Goal: Check status: Check status

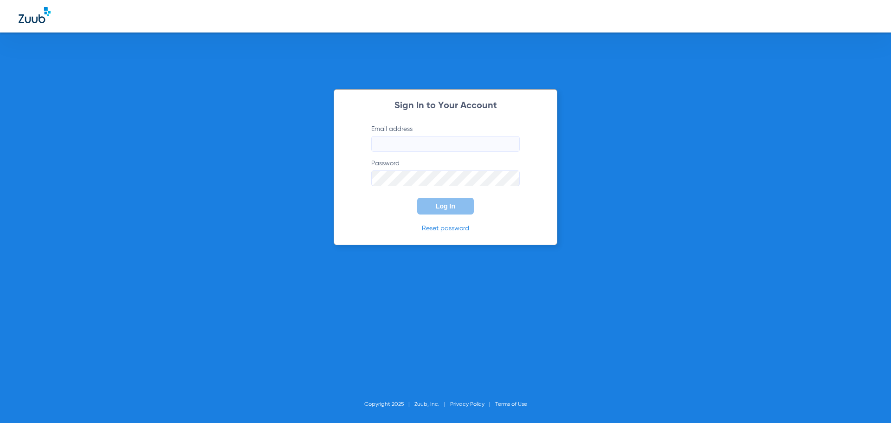
type input "[EMAIL_ADDRESS][DOMAIN_NAME]"
click at [436, 140] on input "[EMAIL_ADDRESS][DOMAIN_NAME]" at bounding box center [445, 144] width 149 height 16
click at [441, 202] on span "Log In" at bounding box center [445, 205] width 19 height 7
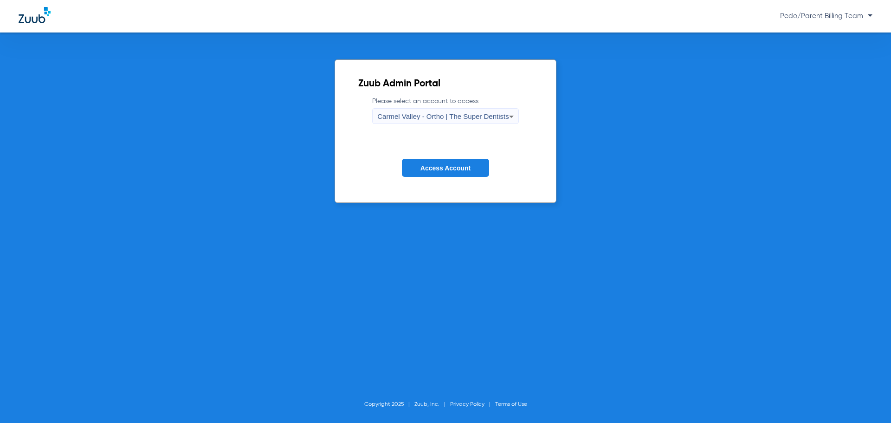
click at [476, 123] on div "Carmel Valley - Ortho | The Super Dentists" at bounding box center [442, 117] width 131 height 16
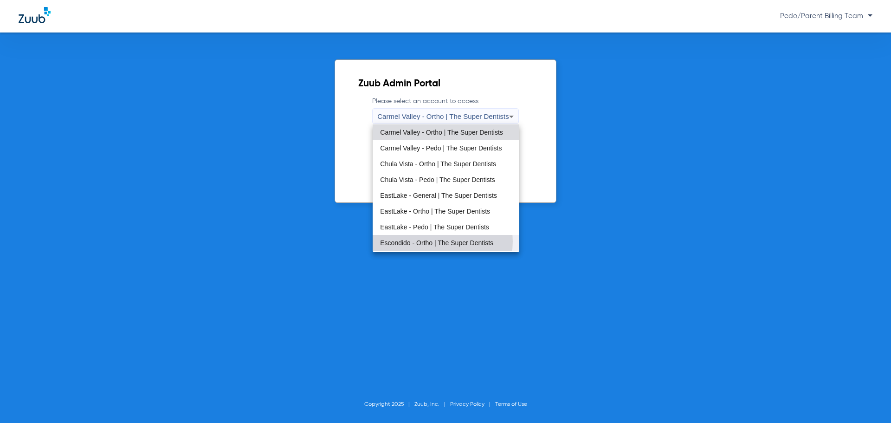
click at [438, 241] on span "Escondido - Ortho | The Super Dentists" at bounding box center [436, 243] width 113 height 6
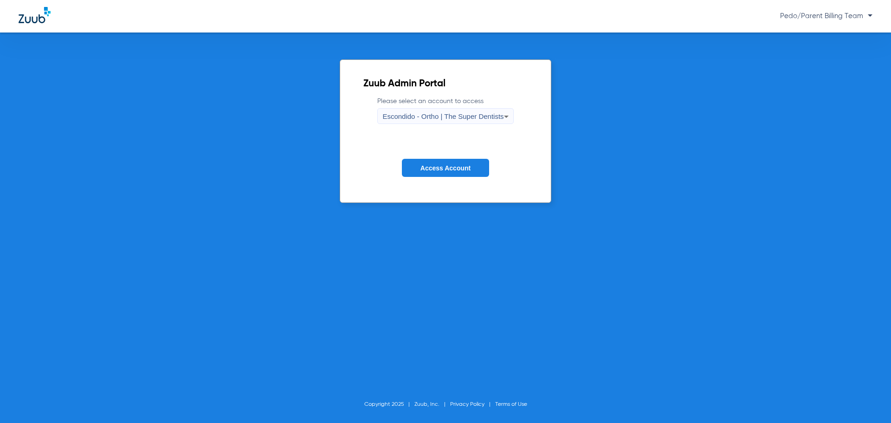
click at [428, 161] on button "Access Account" at bounding box center [445, 168] width 87 height 18
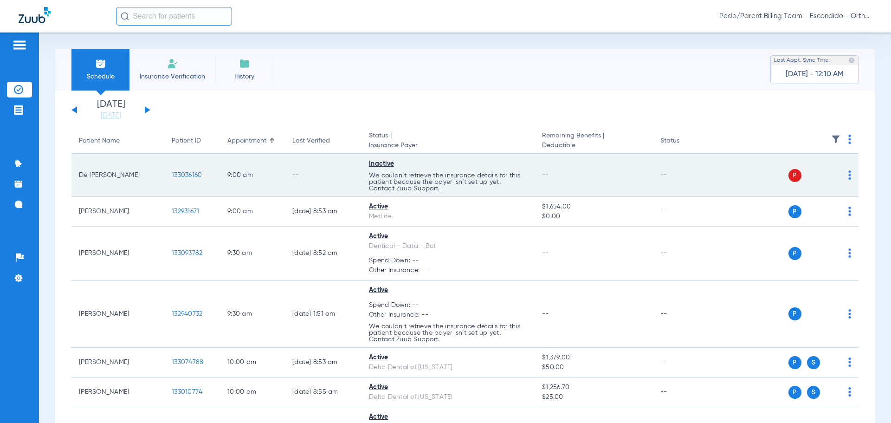
click at [184, 168] on td "133036160" at bounding box center [192, 175] width 56 height 43
click at [186, 173] on span "133036160" at bounding box center [187, 175] width 30 height 6
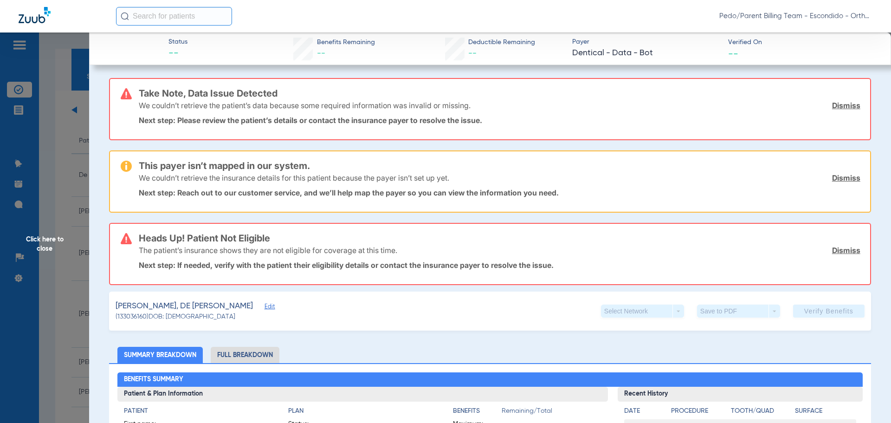
click at [67, 167] on span "Click here to close" at bounding box center [44, 243] width 89 height 423
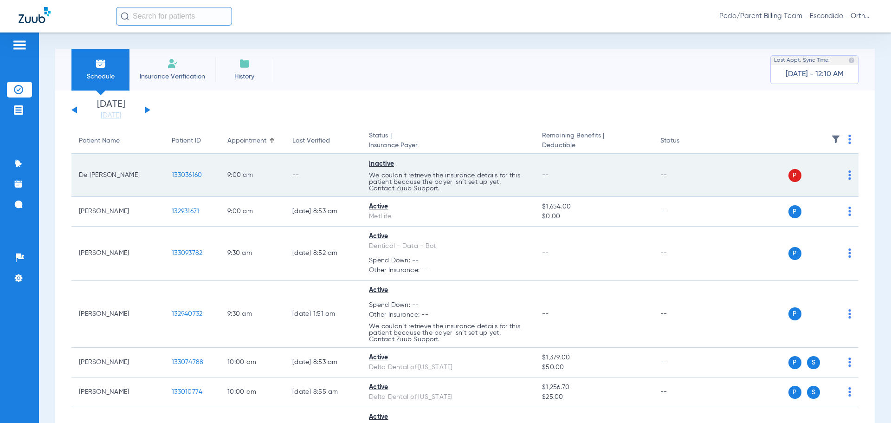
click at [189, 173] on span "133036160" at bounding box center [187, 175] width 30 height 6
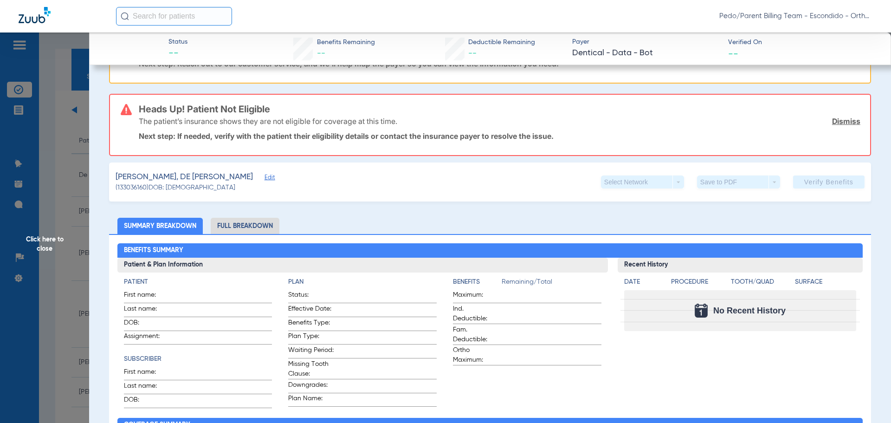
click at [255, 221] on li "Full Breakdown" at bounding box center [245, 226] width 69 height 16
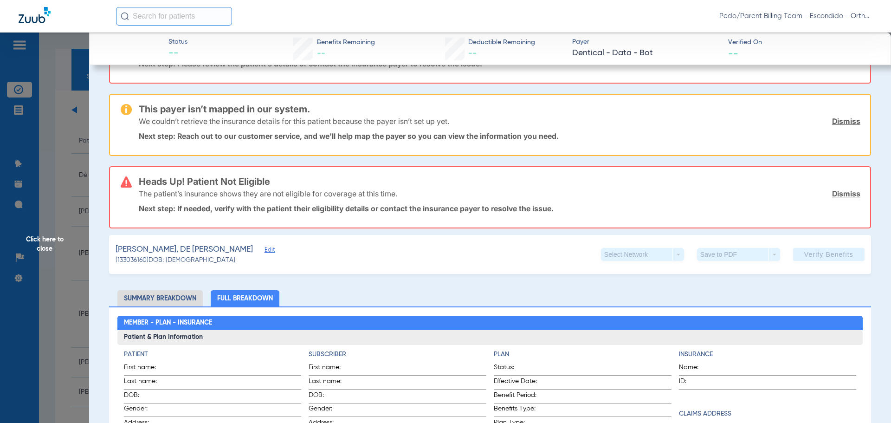
scroll to position [129, 0]
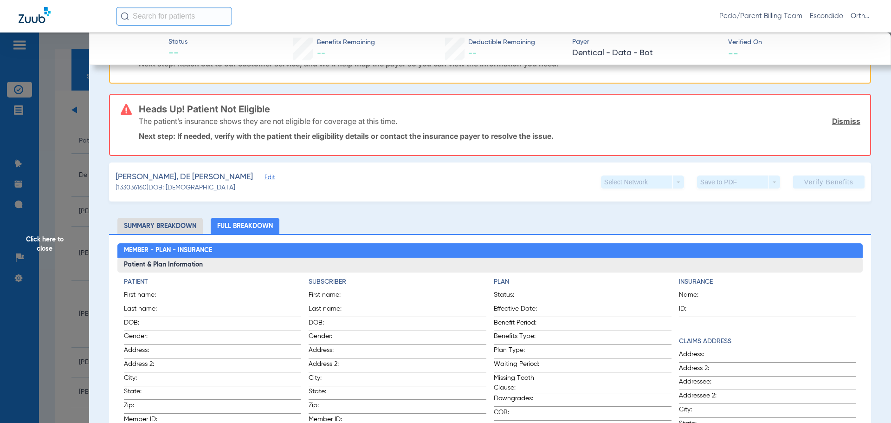
click at [67, 181] on span "Click here to close" at bounding box center [44, 243] width 89 height 423
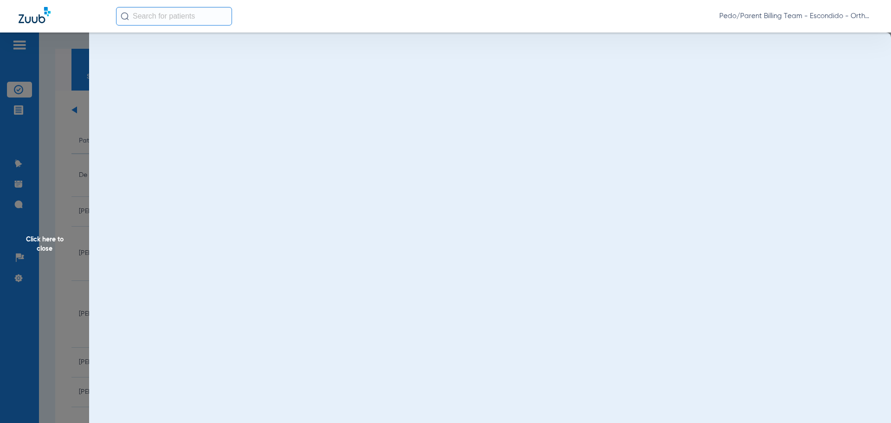
scroll to position [0, 0]
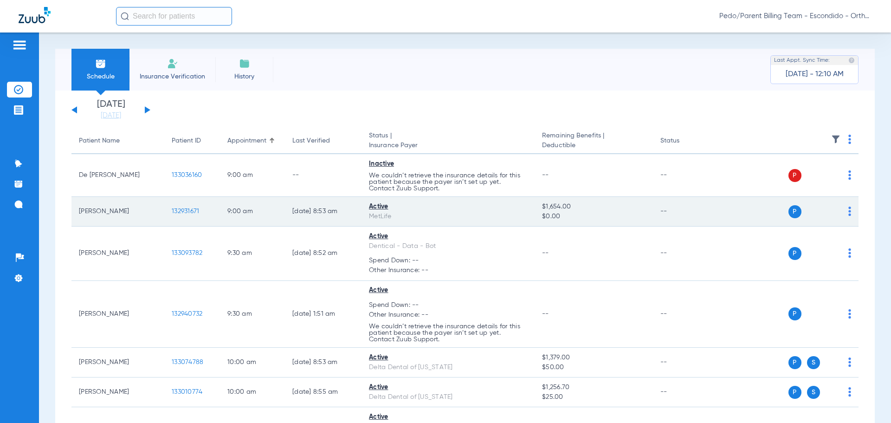
click at [195, 211] on span "132931671" at bounding box center [185, 211] width 27 height 6
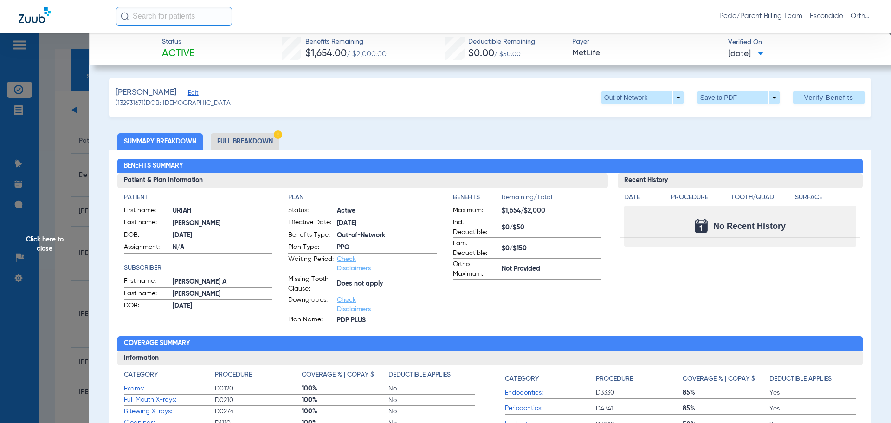
click at [232, 142] on li "Full Breakdown" at bounding box center [245, 141] width 69 height 16
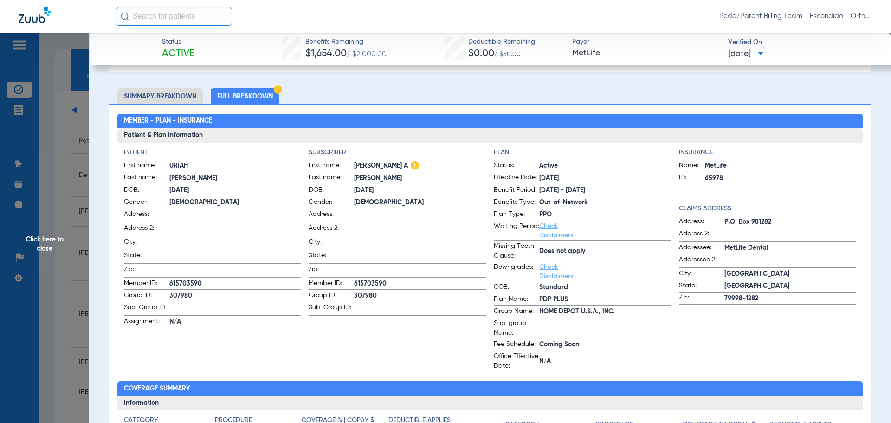
scroll to position [46, 0]
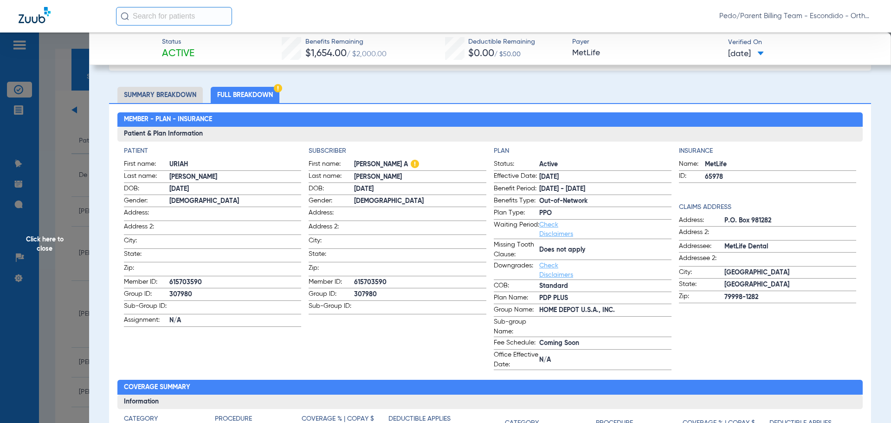
click at [59, 146] on span "Click here to close" at bounding box center [44, 243] width 89 height 423
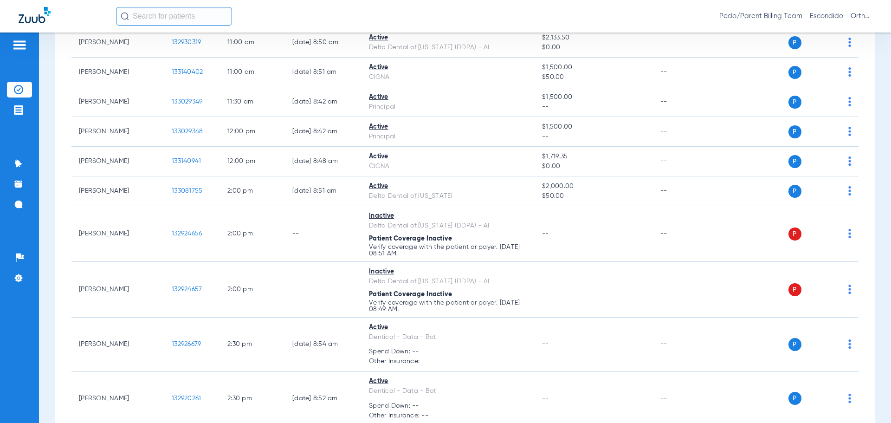
scroll to position [672, 0]
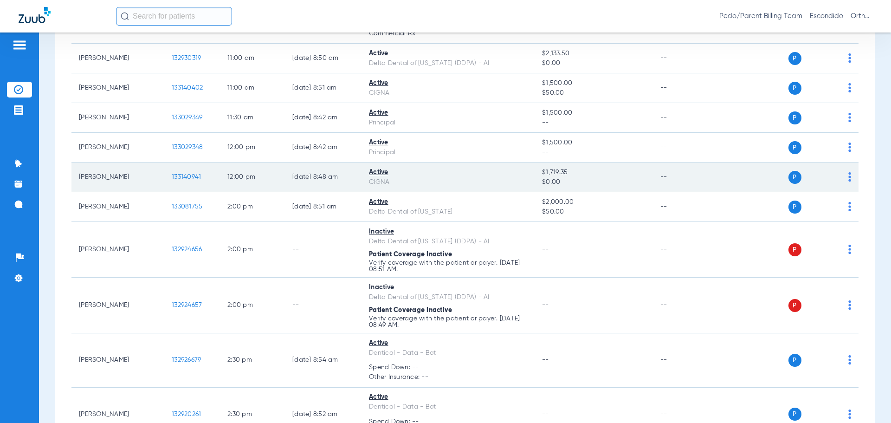
click at [188, 174] on span "133140941" at bounding box center [186, 177] width 29 height 6
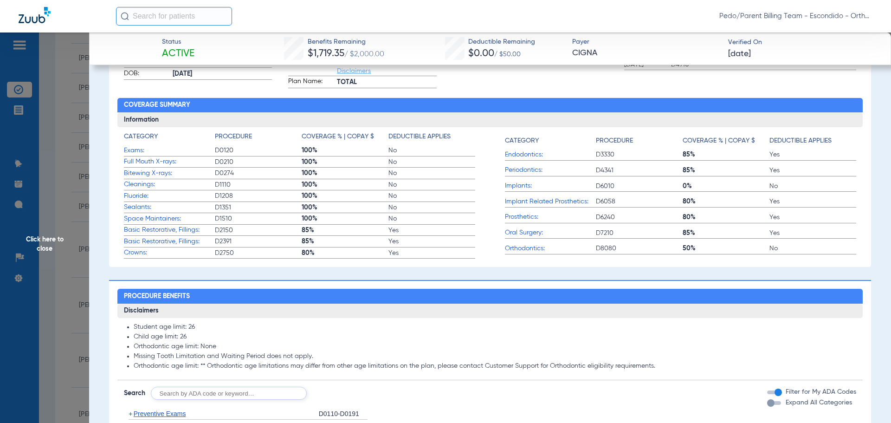
scroll to position [0, 0]
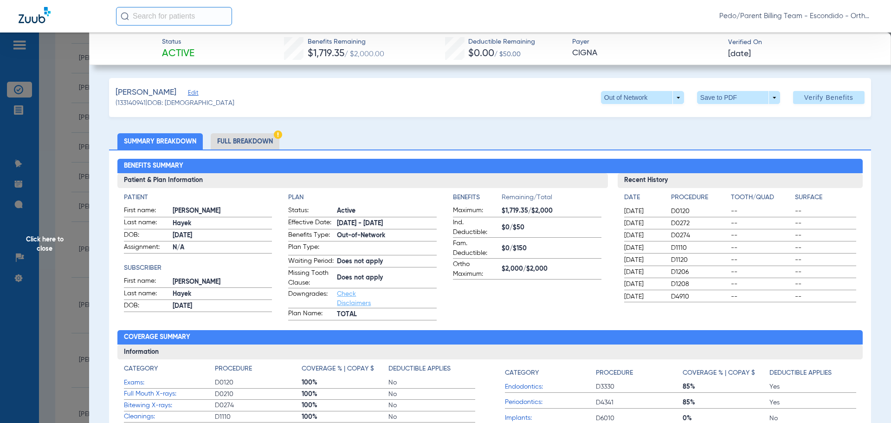
click at [268, 139] on li "Full Breakdown" at bounding box center [245, 141] width 69 height 16
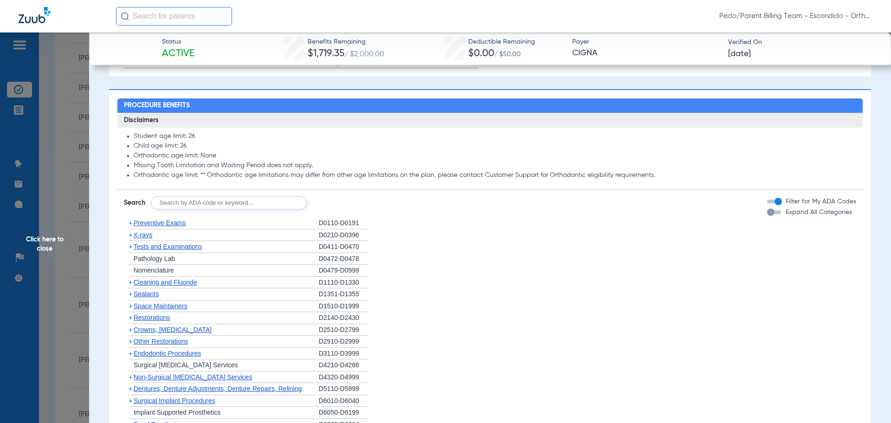
scroll to position [693, 0]
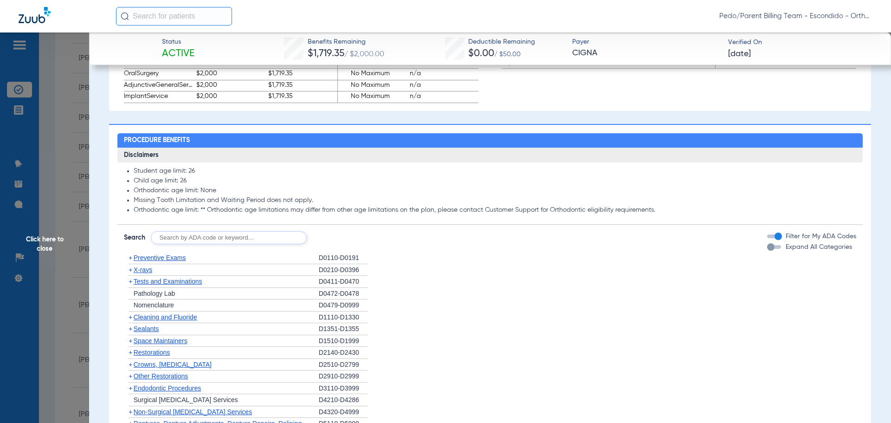
click at [36, 259] on span "Click here to close" at bounding box center [44, 243] width 89 height 423
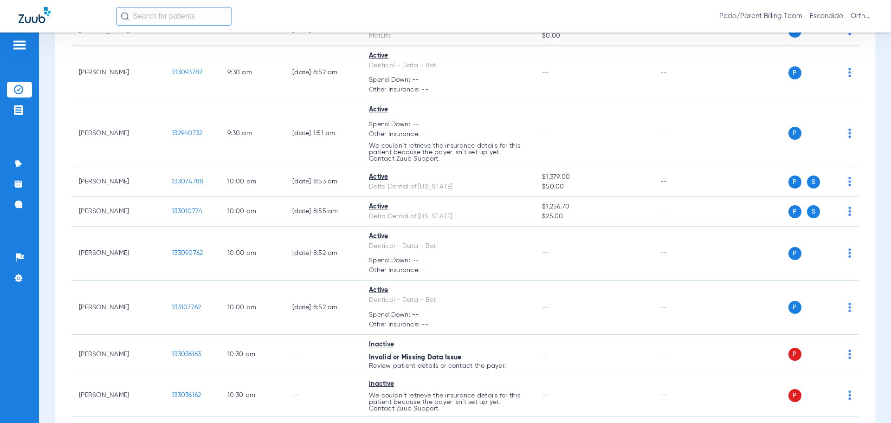
scroll to position [161, 0]
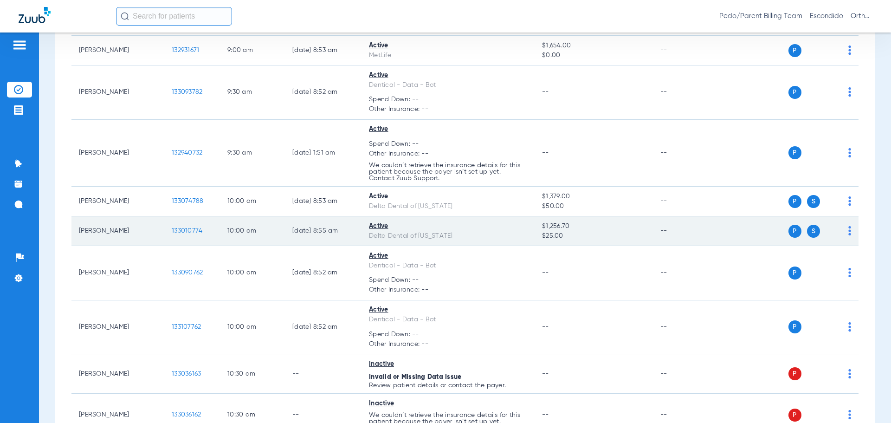
click at [202, 229] on span "133010774" at bounding box center [187, 230] width 31 height 6
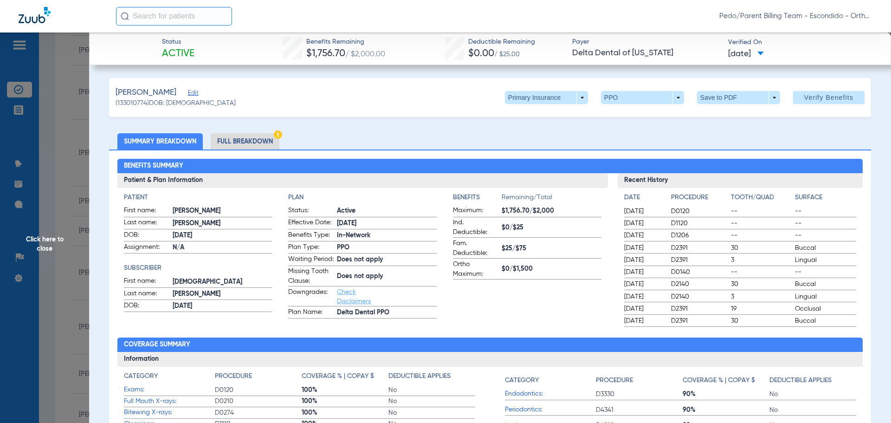
click at [233, 135] on li "Full Breakdown" at bounding box center [245, 141] width 69 height 16
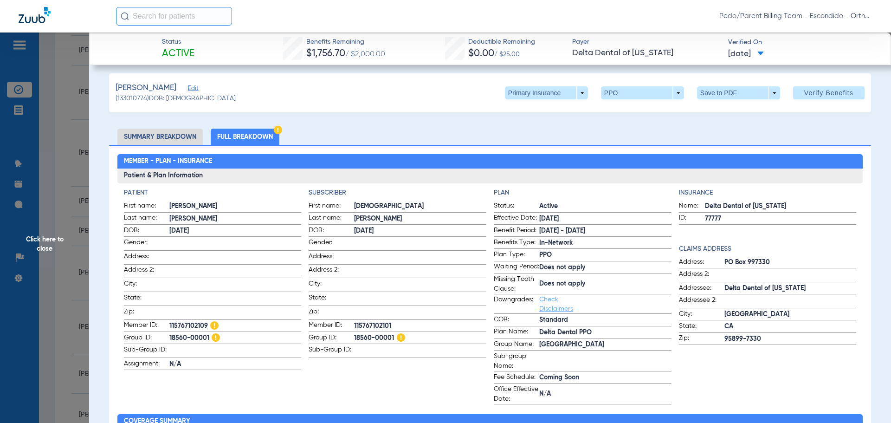
scroll to position [0, 0]
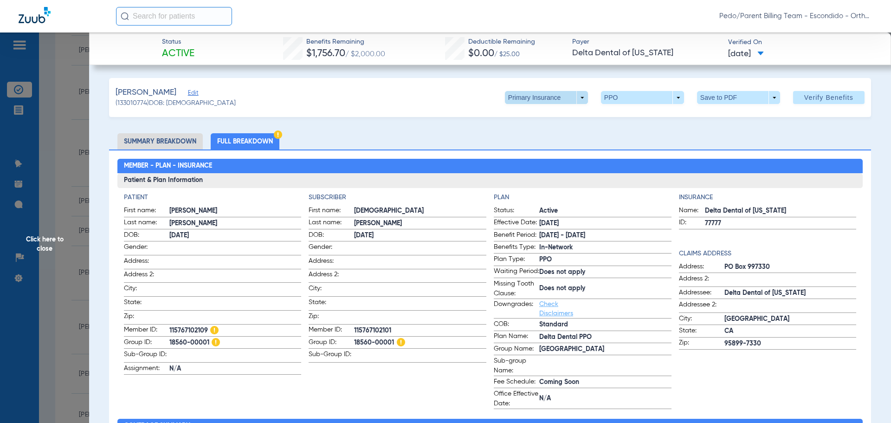
click at [581, 97] on span at bounding box center [546, 97] width 83 height 13
click at [549, 133] on span "Secondary Insurance" at bounding box center [536, 134] width 61 height 6
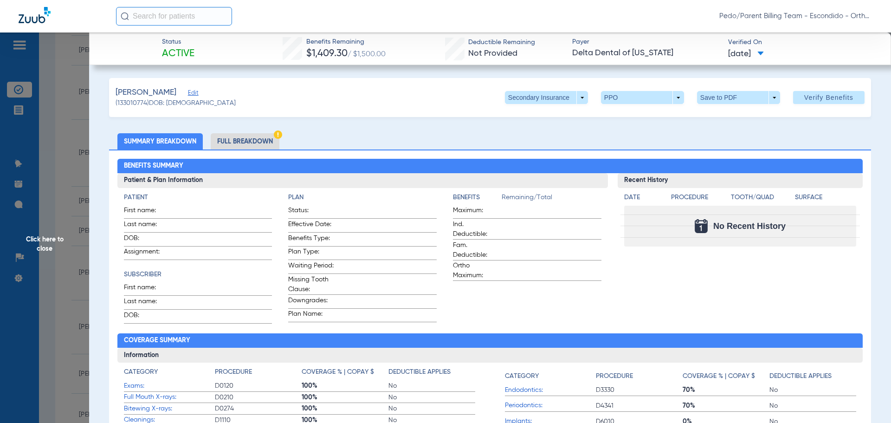
click at [264, 139] on li "Full Breakdown" at bounding box center [245, 141] width 69 height 16
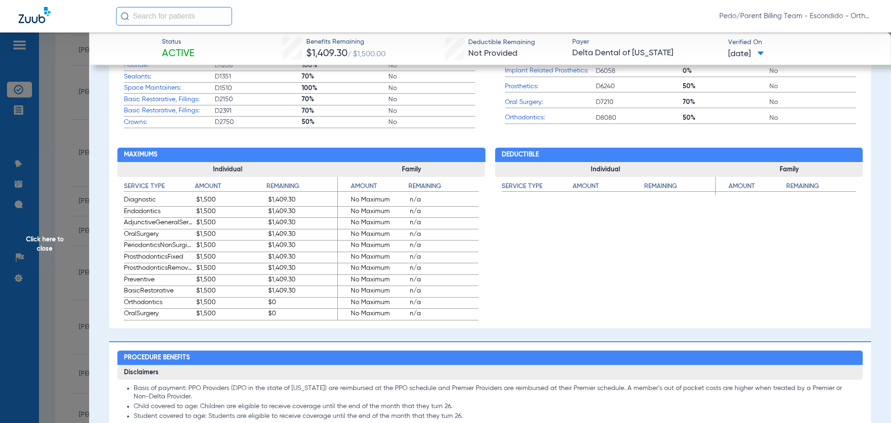
scroll to position [464, 0]
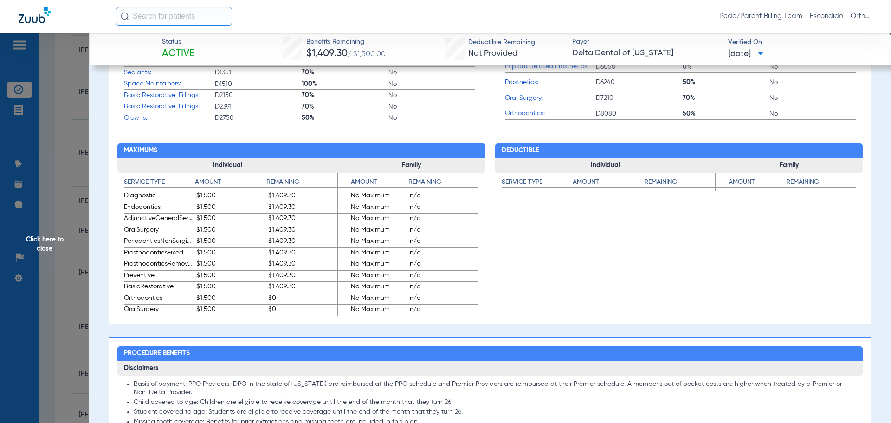
click at [50, 168] on span "Click here to close" at bounding box center [44, 243] width 89 height 423
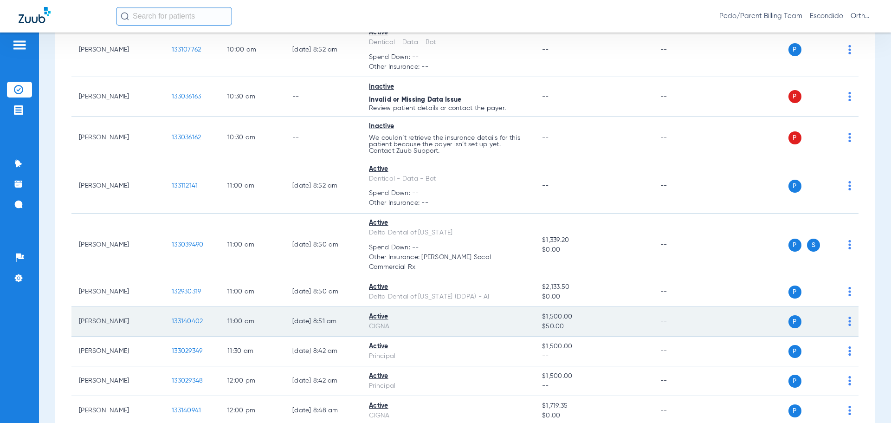
scroll to position [440, 0]
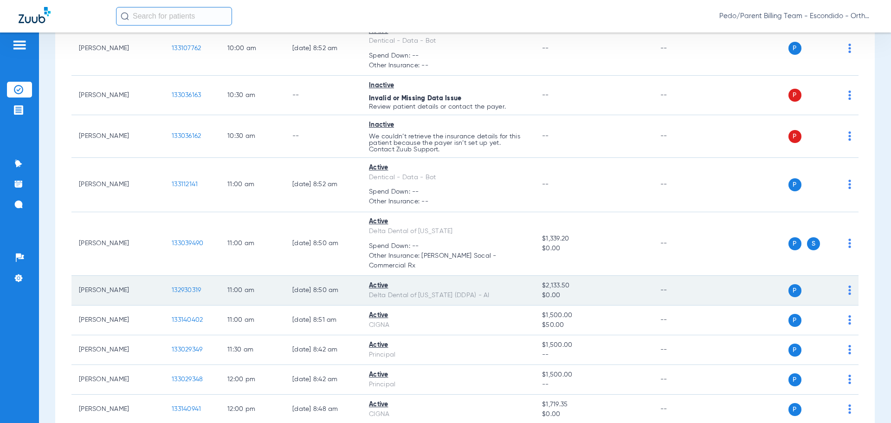
click at [187, 287] on span "132930319" at bounding box center [186, 290] width 29 height 6
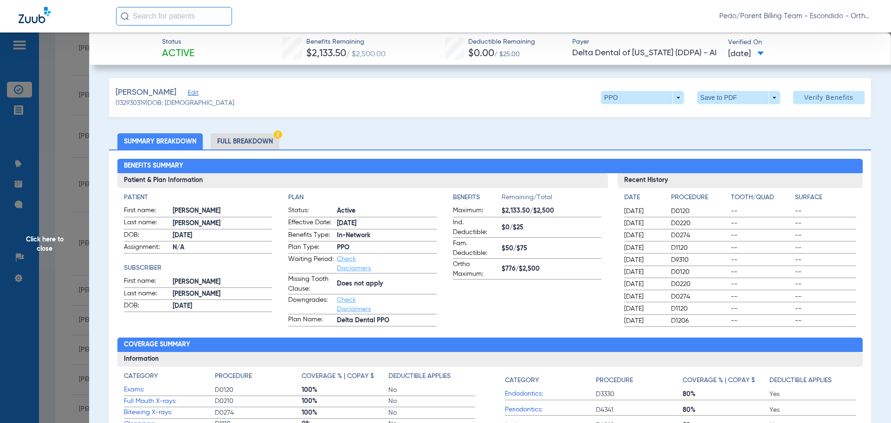
click at [272, 136] on li "Full Breakdown" at bounding box center [245, 141] width 69 height 16
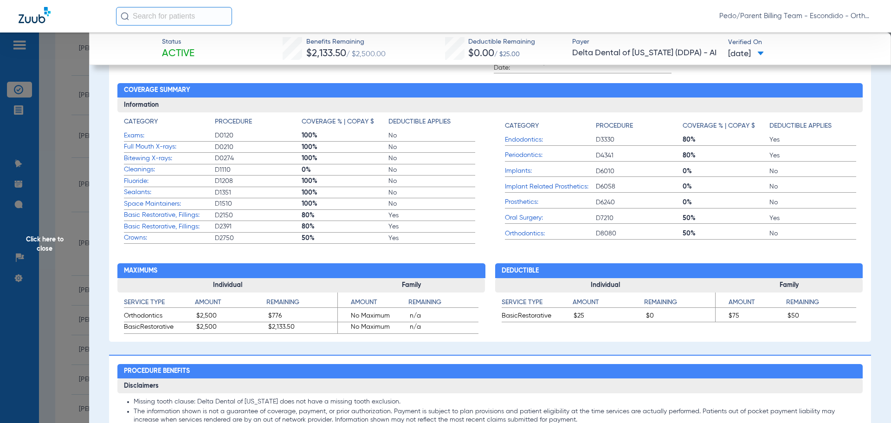
scroll to position [371, 0]
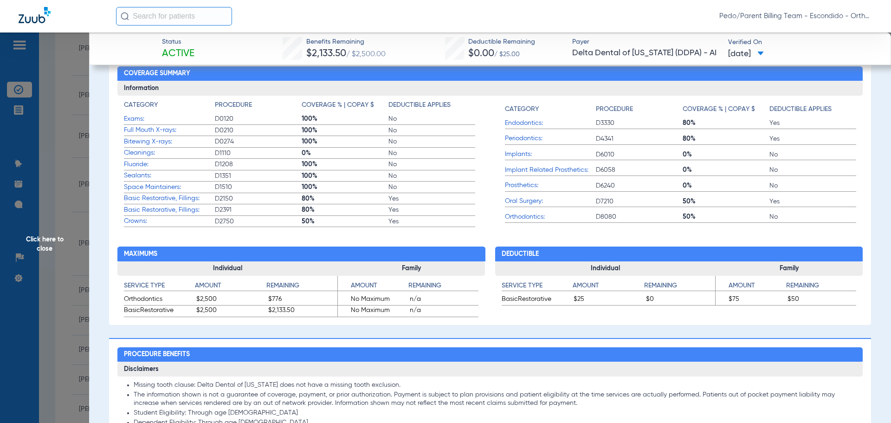
drag, startPoint x: 42, startPoint y: 150, endPoint x: 194, endPoint y: 184, distance: 155.5
click at [42, 150] on span "Click here to close" at bounding box center [44, 243] width 89 height 423
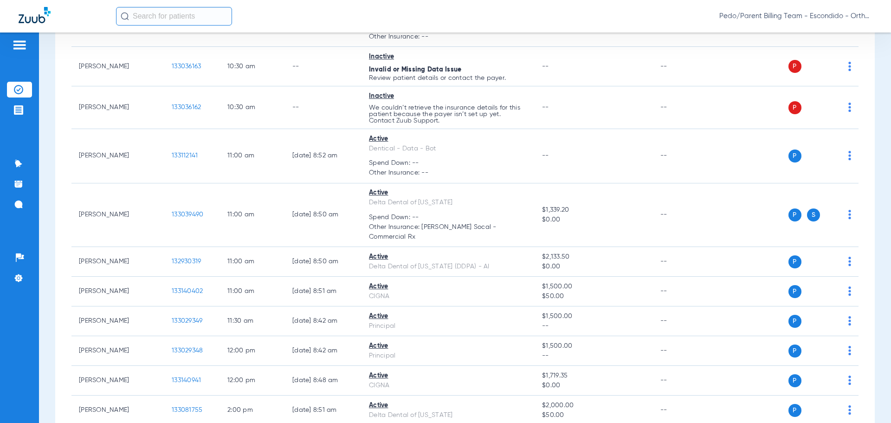
scroll to position [486, 0]
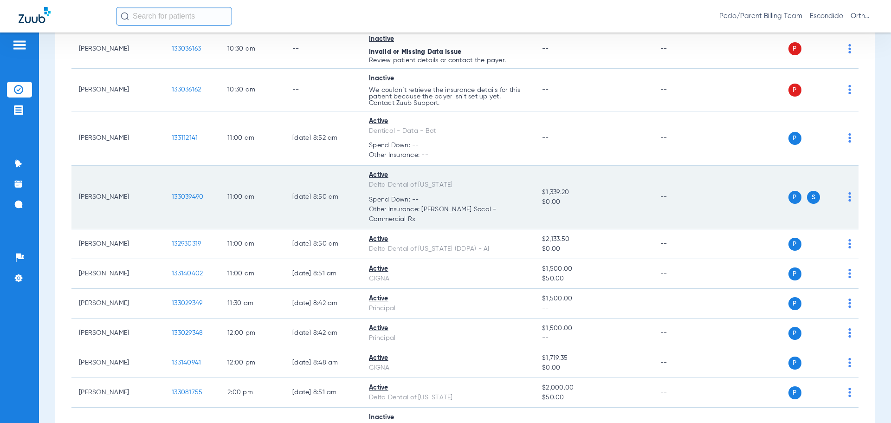
click at [200, 194] on span "133039490" at bounding box center [188, 197] width 32 height 6
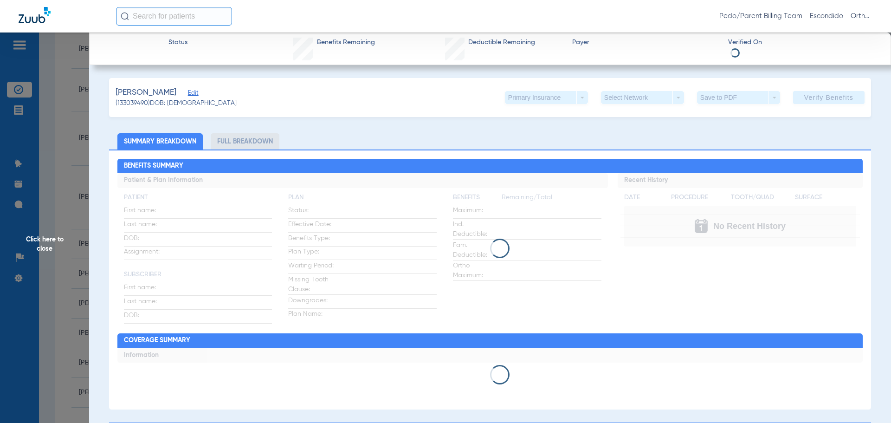
click at [246, 147] on li "Full Breakdown" at bounding box center [245, 141] width 69 height 16
click at [244, 140] on li "Full Breakdown" at bounding box center [245, 141] width 69 height 16
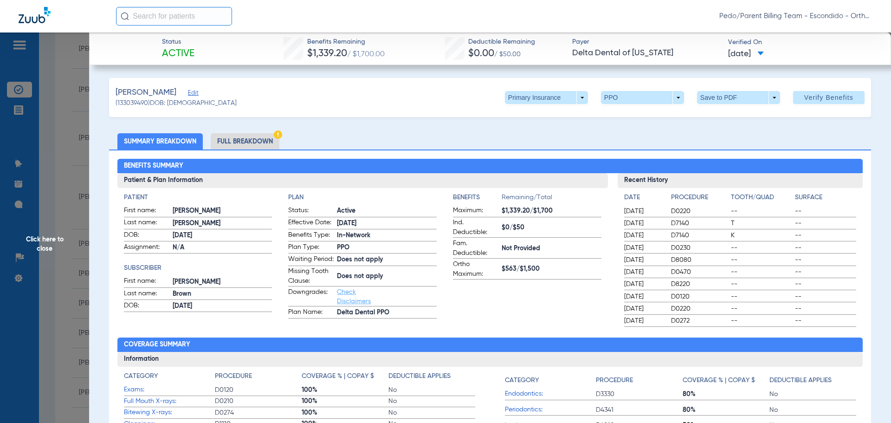
drag, startPoint x: 250, startPoint y: 143, endPoint x: 246, endPoint y: 147, distance: 5.3
click at [250, 143] on li "Full Breakdown" at bounding box center [245, 141] width 69 height 16
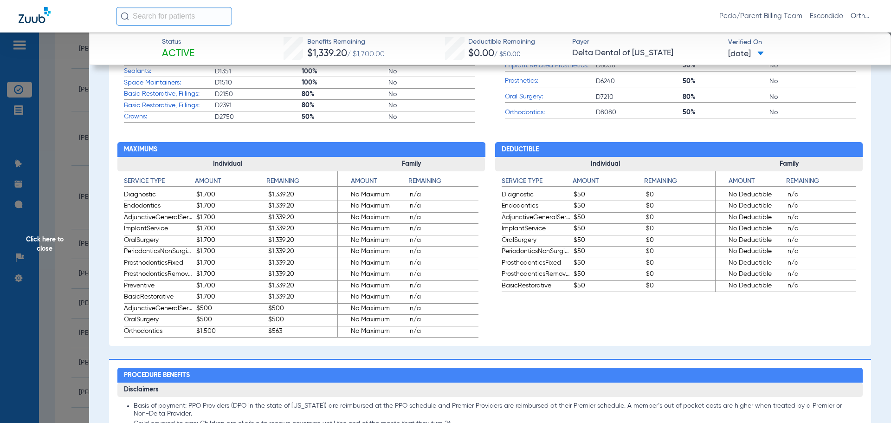
scroll to position [464, 0]
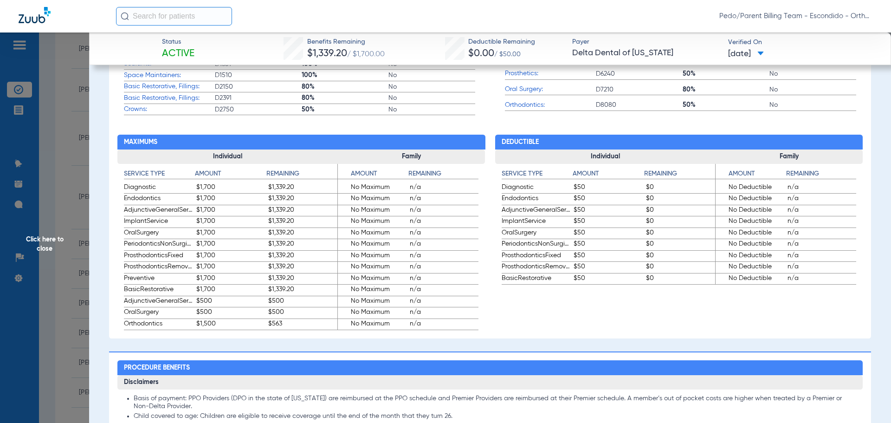
click at [81, 181] on span "Click here to close" at bounding box center [44, 243] width 89 height 423
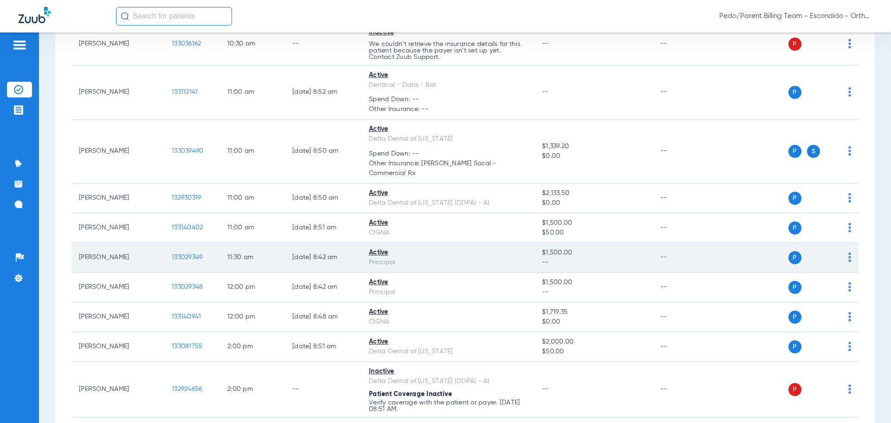
scroll to position [532, 0]
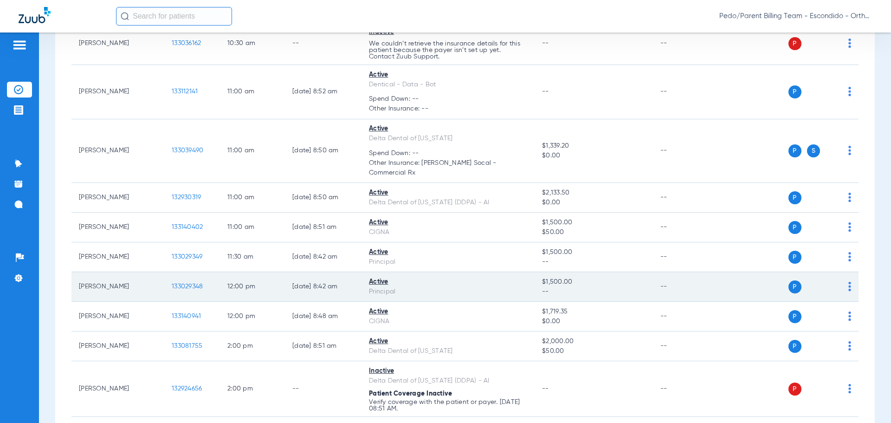
click at [184, 283] on span "133029348" at bounding box center [187, 286] width 31 height 6
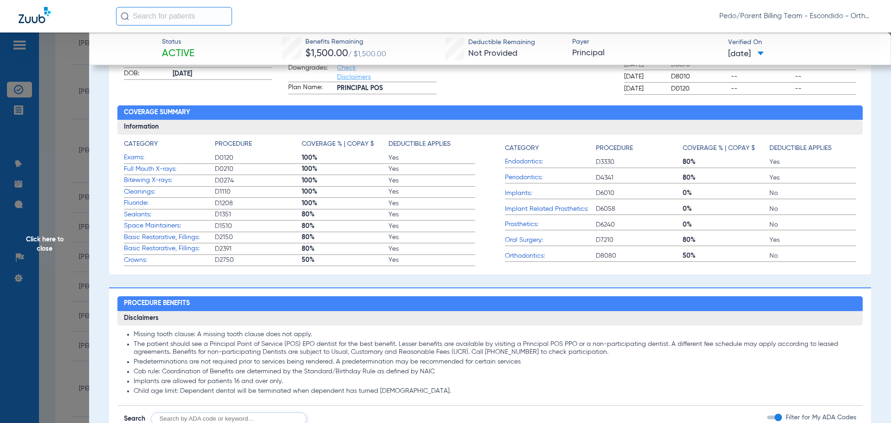
scroll to position [46, 0]
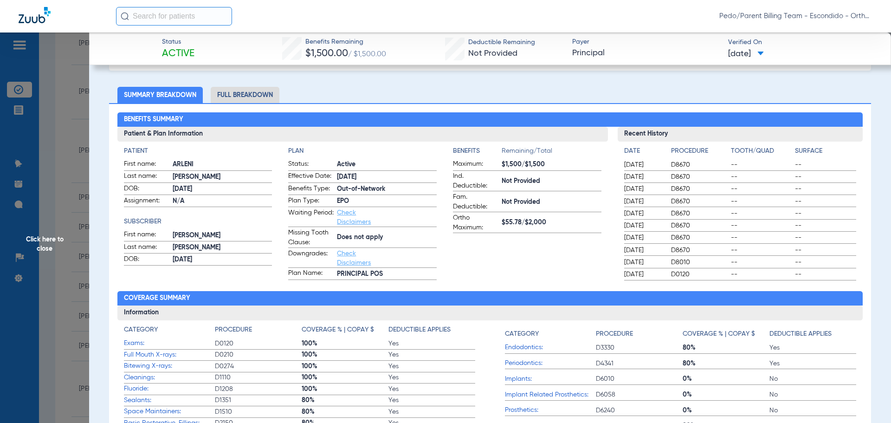
click at [259, 94] on li "Full Breakdown" at bounding box center [245, 95] width 69 height 16
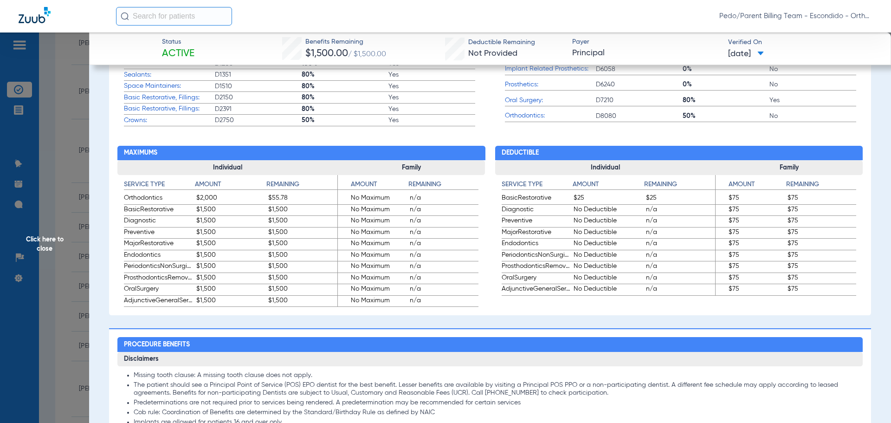
scroll to position [464, 0]
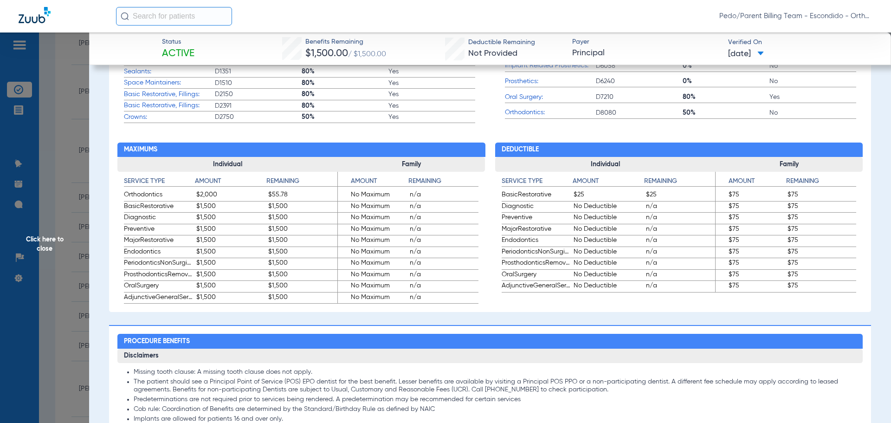
drag, startPoint x: 53, startPoint y: 201, endPoint x: 174, endPoint y: 250, distance: 130.2
click at [53, 201] on span "Click here to close" at bounding box center [44, 243] width 89 height 423
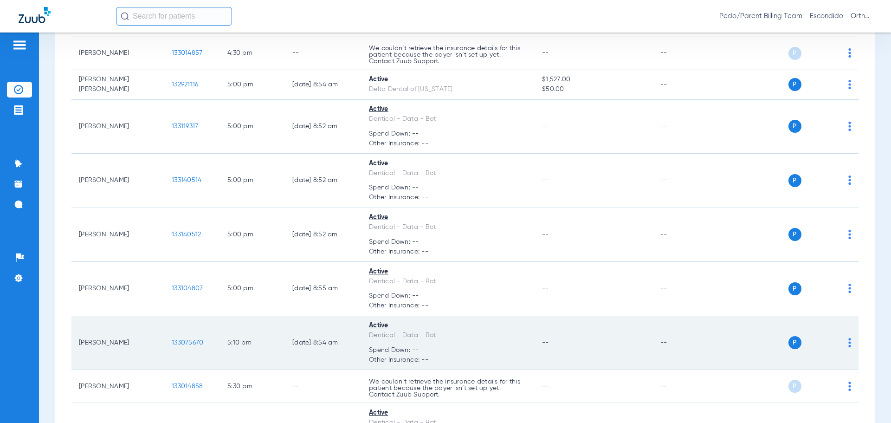
scroll to position [1647, 0]
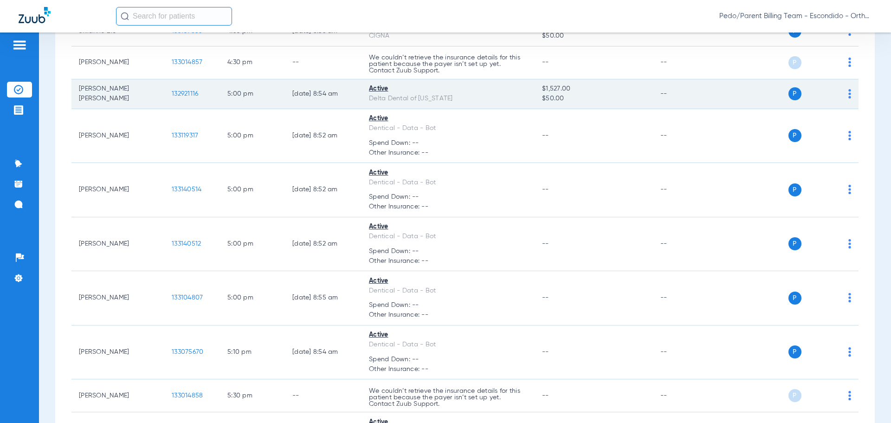
click at [182, 91] on span "132921116" at bounding box center [185, 94] width 26 height 6
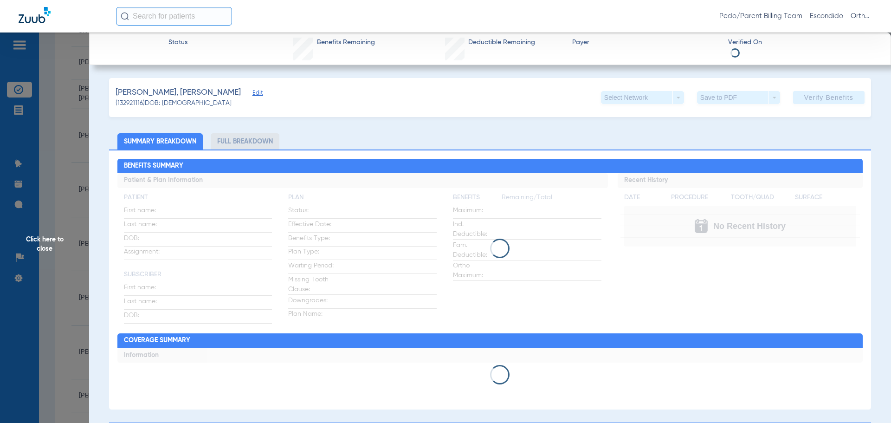
click at [260, 142] on li "Full Breakdown" at bounding box center [245, 141] width 69 height 16
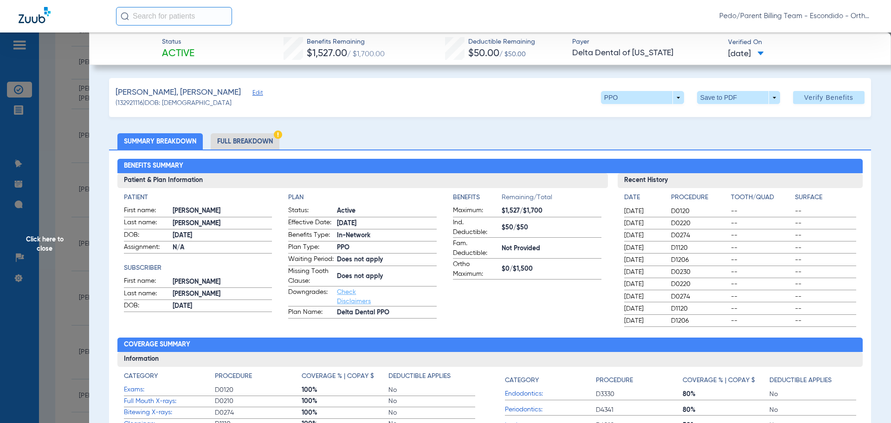
click at [260, 142] on li "Full Breakdown" at bounding box center [245, 141] width 69 height 16
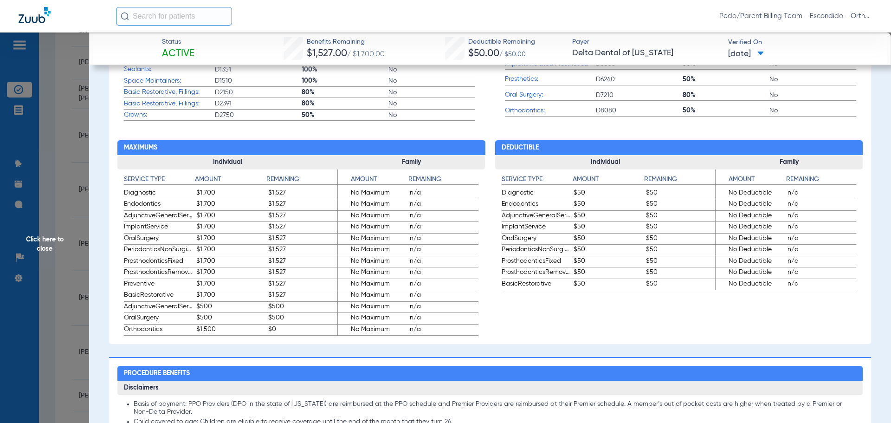
scroll to position [464, 0]
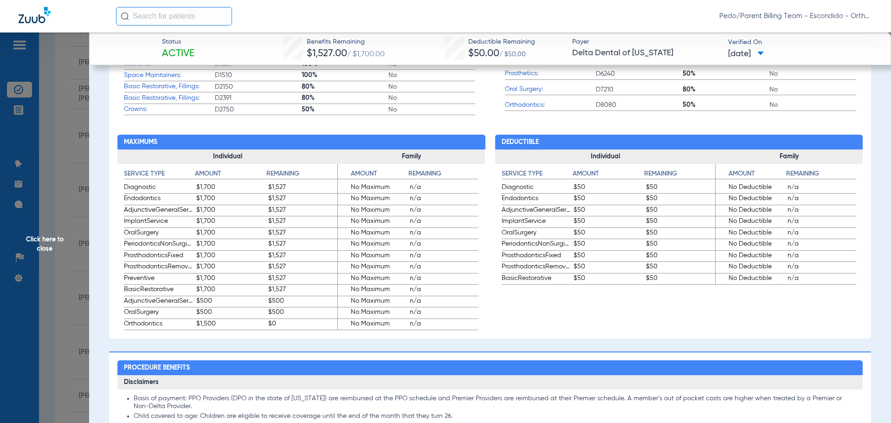
click at [43, 181] on span "Click here to close" at bounding box center [44, 243] width 89 height 423
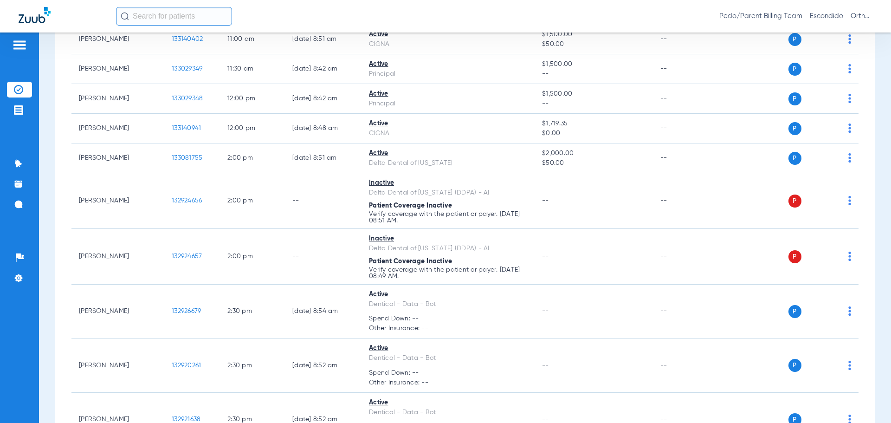
scroll to position [718, 0]
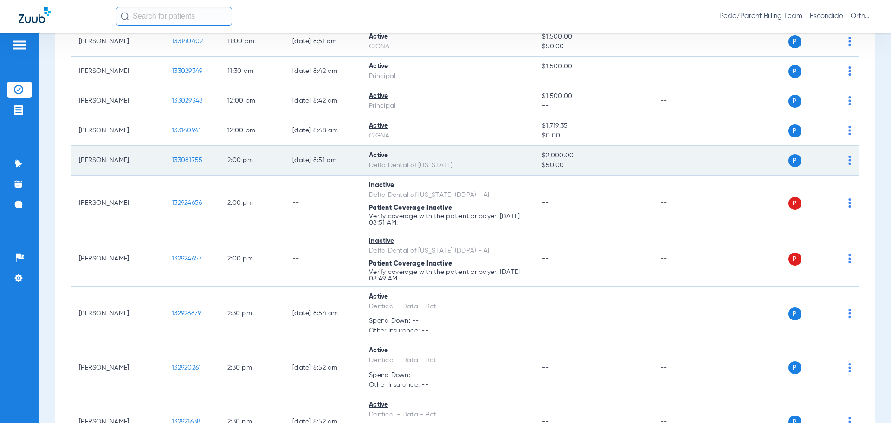
click at [191, 157] on span "133081755" at bounding box center [187, 160] width 31 height 6
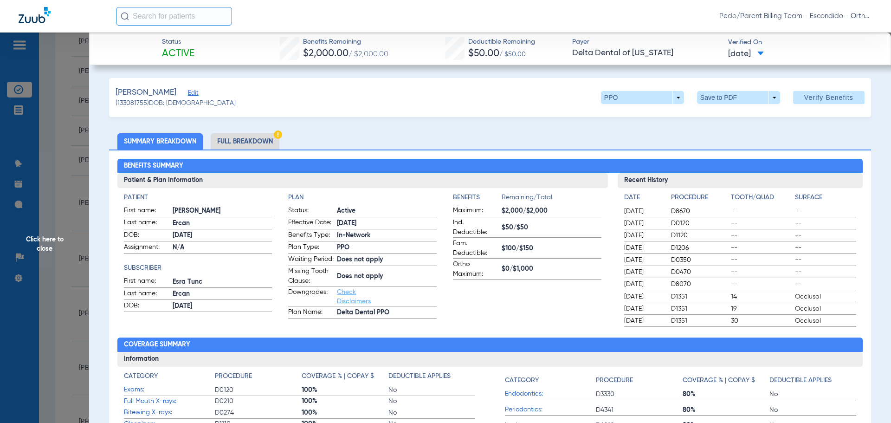
click at [251, 145] on li "Full Breakdown" at bounding box center [245, 141] width 69 height 16
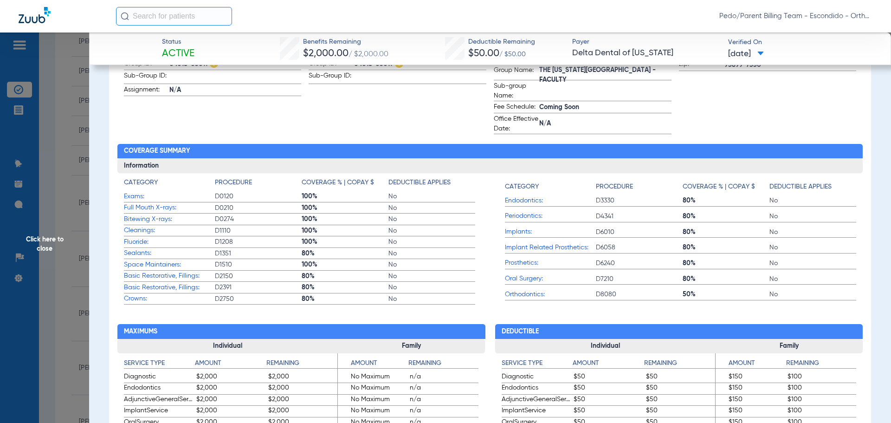
scroll to position [464, 0]
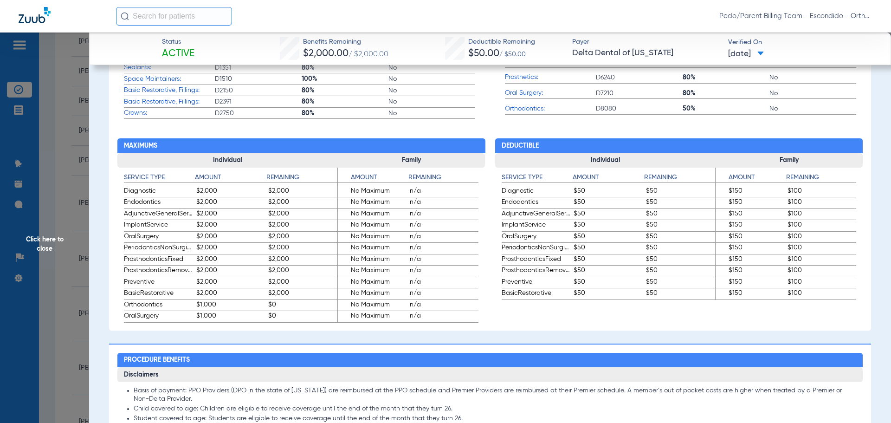
click at [70, 191] on span "Click here to close" at bounding box center [44, 243] width 89 height 423
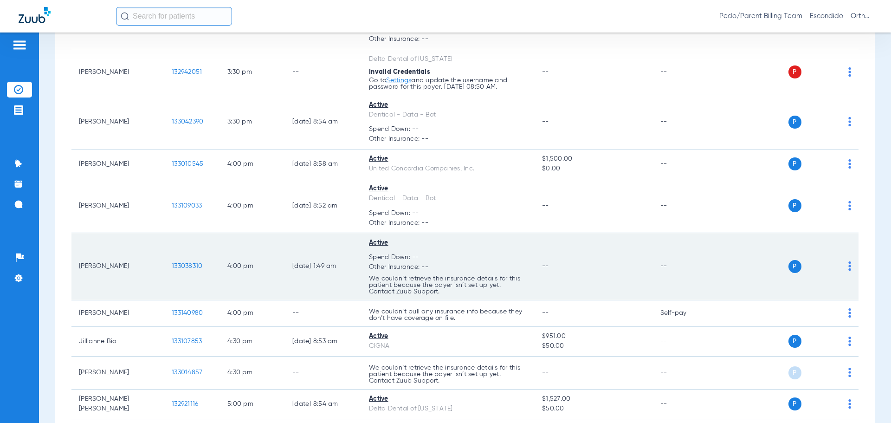
scroll to position [1368, 0]
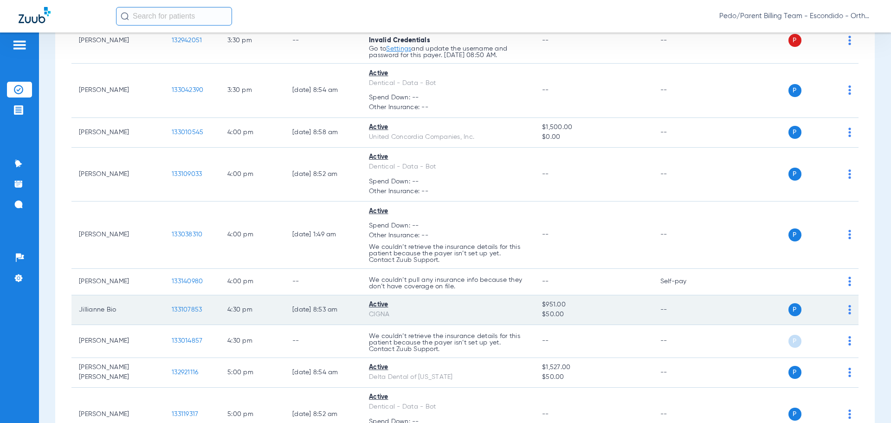
click at [191, 306] on span "133107853" at bounding box center [187, 309] width 30 height 6
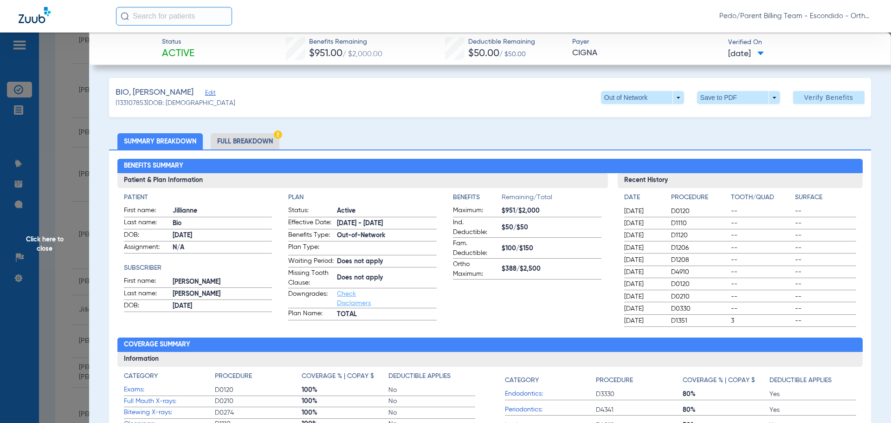
click at [232, 145] on li "Full Breakdown" at bounding box center [245, 141] width 69 height 16
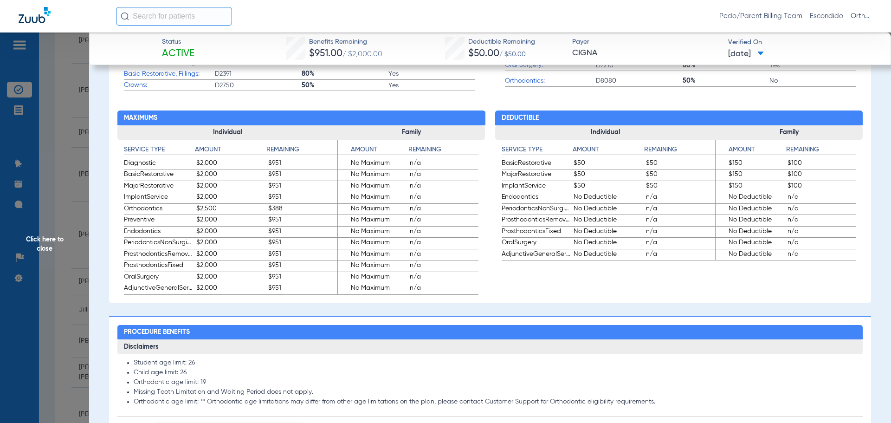
scroll to position [511, 0]
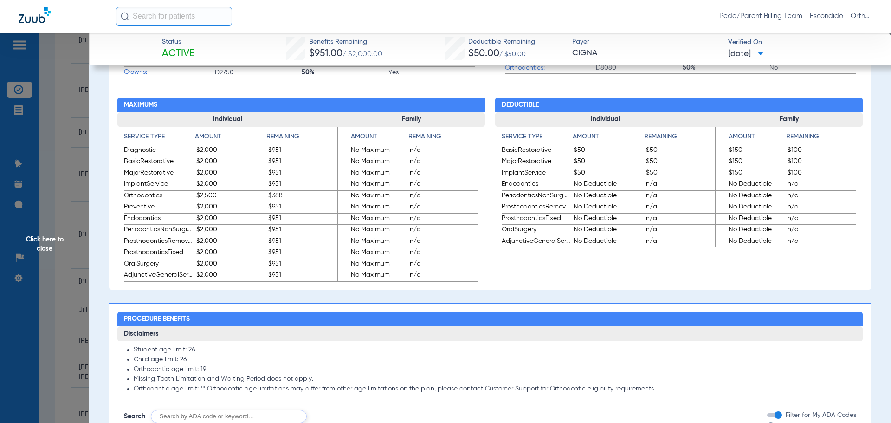
click at [72, 217] on span "Click here to close" at bounding box center [44, 243] width 89 height 423
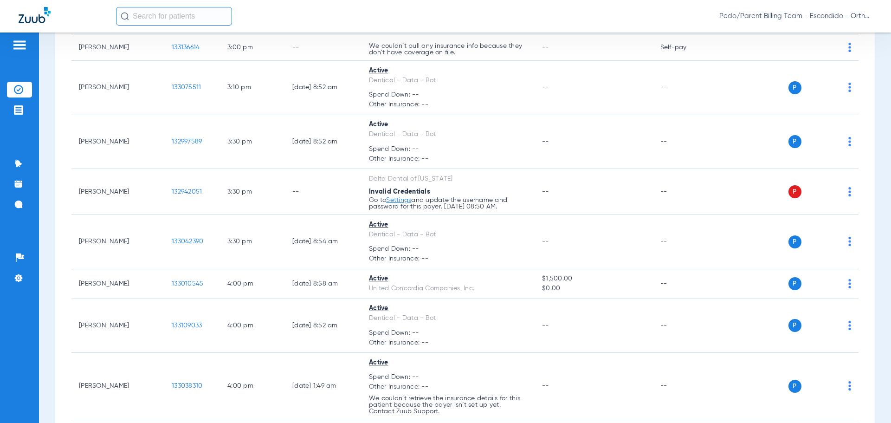
scroll to position [1182, 0]
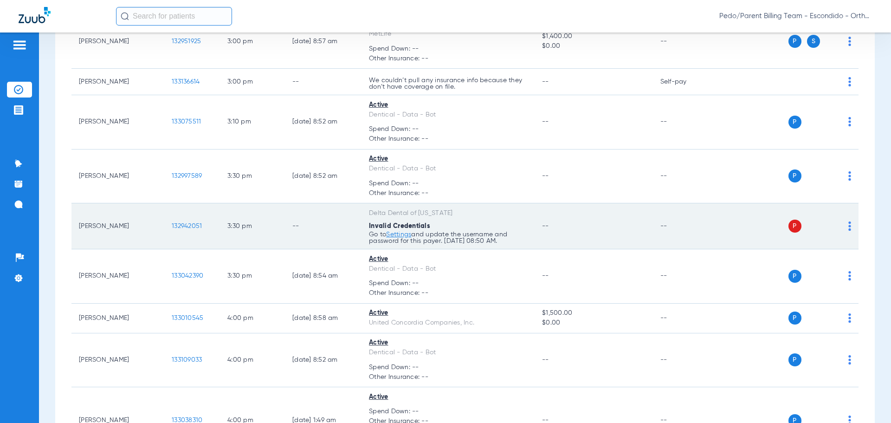
click at [191, 223] on span "132942051" at bounding box center [187, 226] width 30 height 6
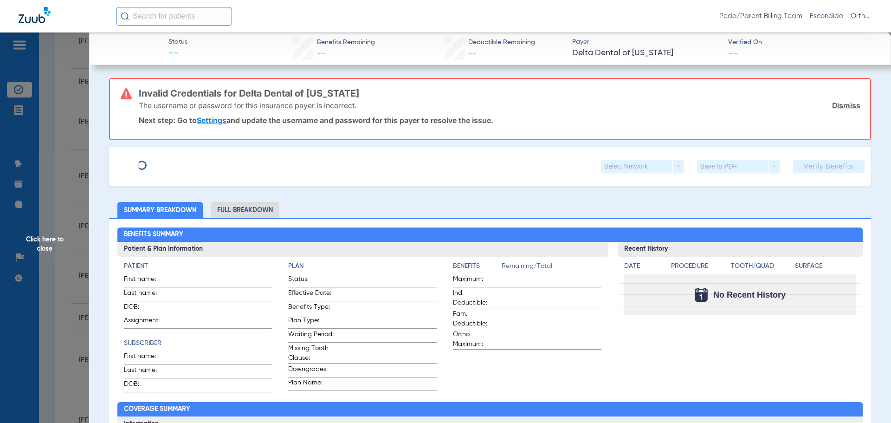
click at [45, 179] on span "Click here to close" at bounding box center [44, 243] width 89 height 423
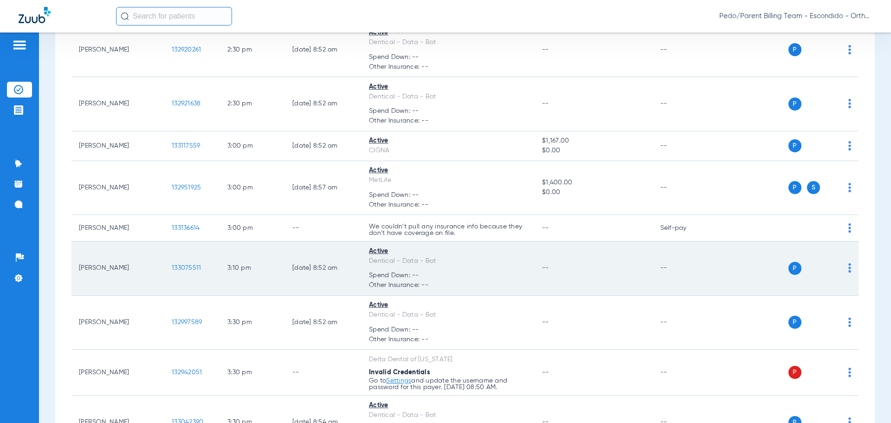
scroll to position [1043, 0]
